Goal: Task Accomplishment & Management: Manage account settings

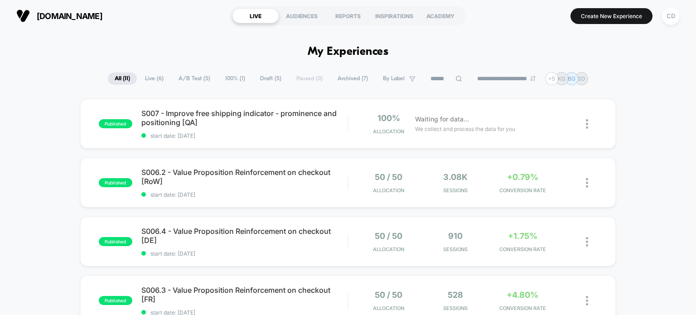
click at [675, 23] on button "CD" at bounding box center [670, 16] width 23 height 19
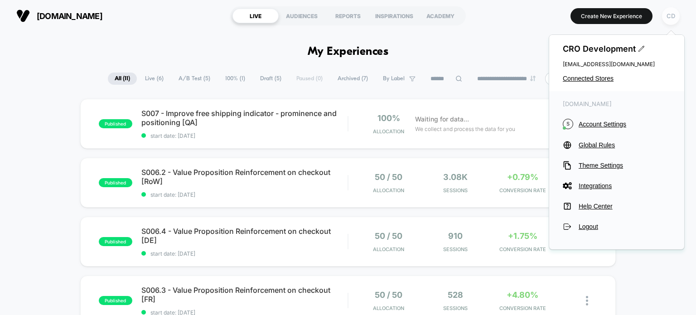
click at [673, 20] on div "CD" at bounding box center [671, 16] width 18 height 18
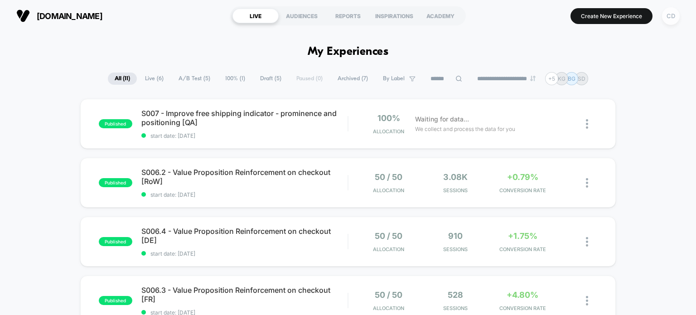
click at [673, 20] on div "CD" at bounding box center [671, 16] width 18 height 18
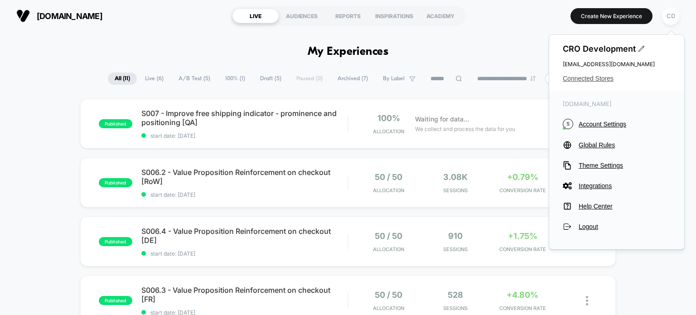
click at [587, 79] on span "Connected Stores" at bounding box center [617, 78] width 108 height 7
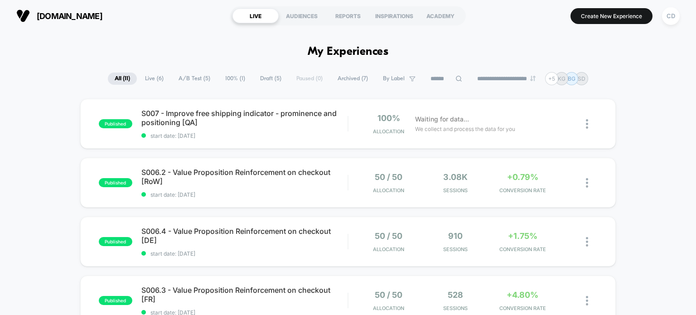
click at [666, 18] on div "CD" at bounding box center [671, 16] width 18 height 18
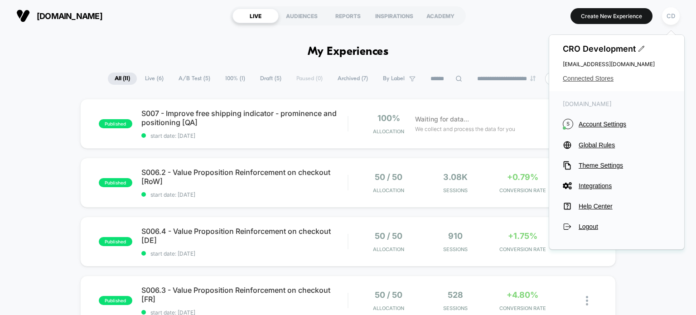
click at [598, 81] on span "Connected Stores" at bounding box center [617, 78] width 108 height 7
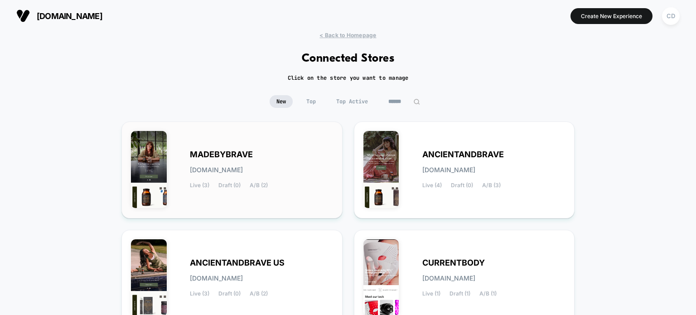
click at [216, 154] on span "MADEBYBRAVE" at bounding box center [221, 154] width 63 height 6
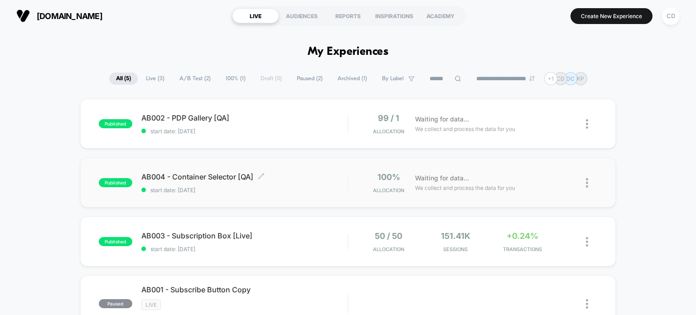
click at [192, 179] on span "AB004 - Container Selector [QA] Click to edit experience details" at bounding box center [244, 176] width 207 height 9
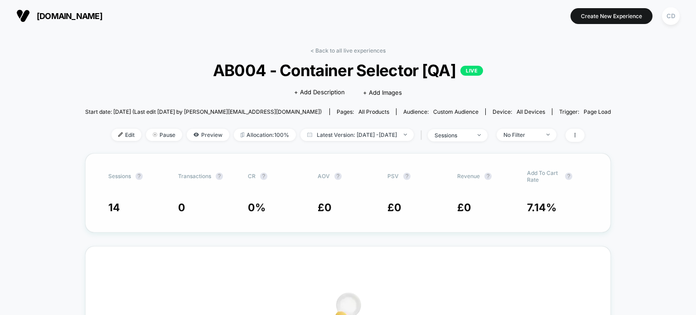
scroll to position [136, 0]
